Goal: Find contact information: Find contact information

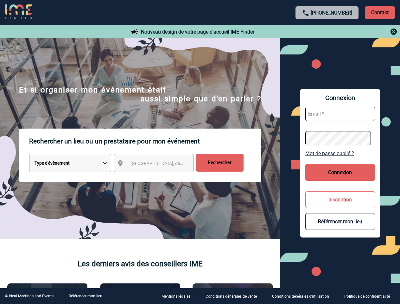
click at [200, 152] on p "Rechercher un lieu ou un prestataire pour mon événement" at bounding box center [145, 141] width 232 height 25
click at [380, 12] on p "Contact" at bounding box center [380, 12] width 30 height 13
click at [258, 32] on div at bounding box center [129, 98] width 258 height 196
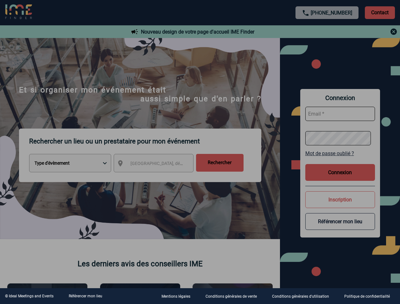
click at [159, 164] on div at bounding box center [200, 152] width 400 height 304
click at [340, 153] on div at bounding box center [200, 152] width 400 height 304
click at [340, 172] on div at bounding box center [200, 152] width 400 height 304
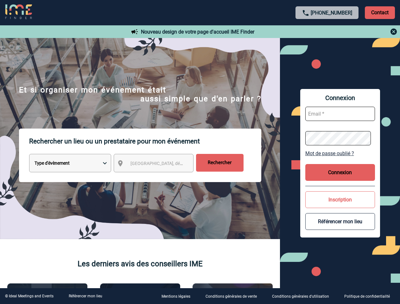
click at [340, 200] on button "Inscription" at bounding box center [340, 199] width 70 height 17
click at [340, 221] on body "[PHONE_NUMBER] Contact Contact Nouveau design de votre page d'accueil IME Finde…" at bounding box center [200, 152] width 400 height 304
click at [85, 296] on link "Référencer mon lieu" at bounding box center [86, 296] width 34 height 4
